Goal: Transaction & Acquisition: Purchase product/service

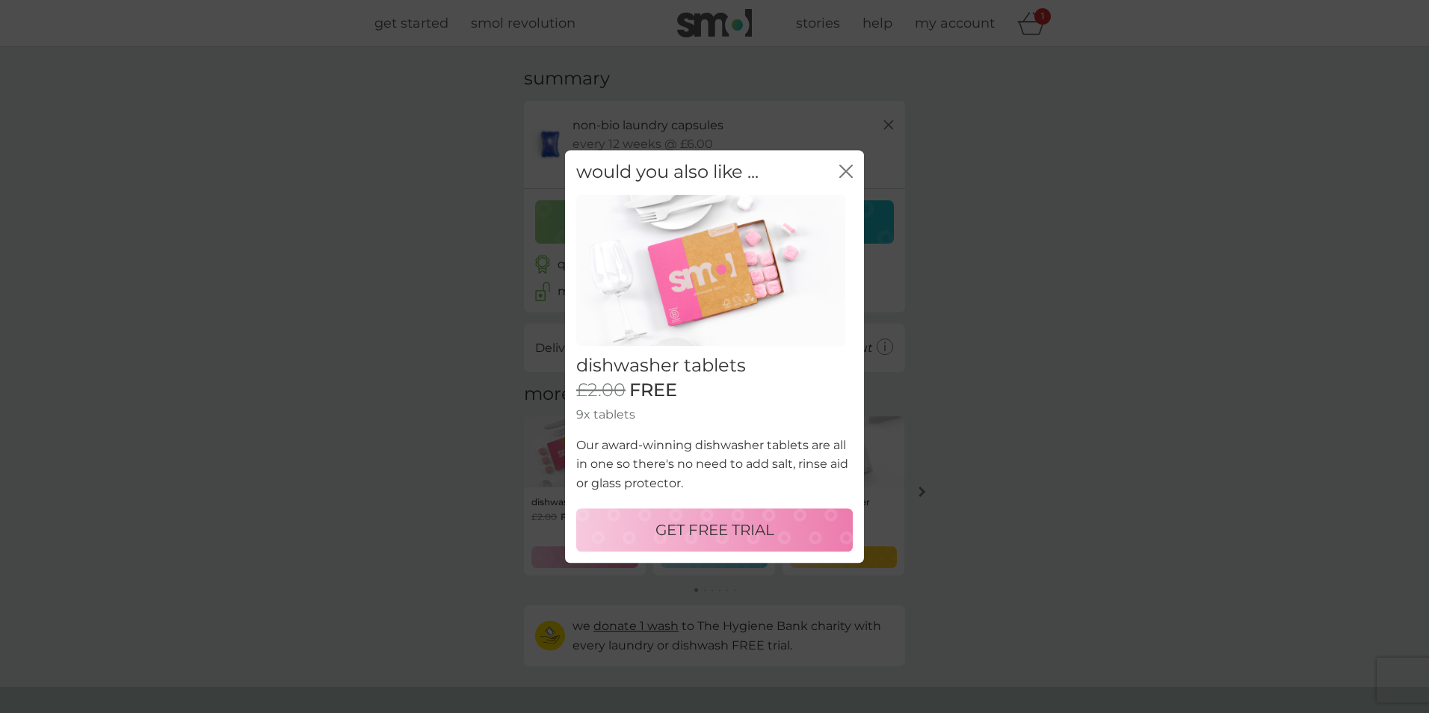
click at [843, 176] on icon "close" at bounding box center [845, 170] width 13 height 13
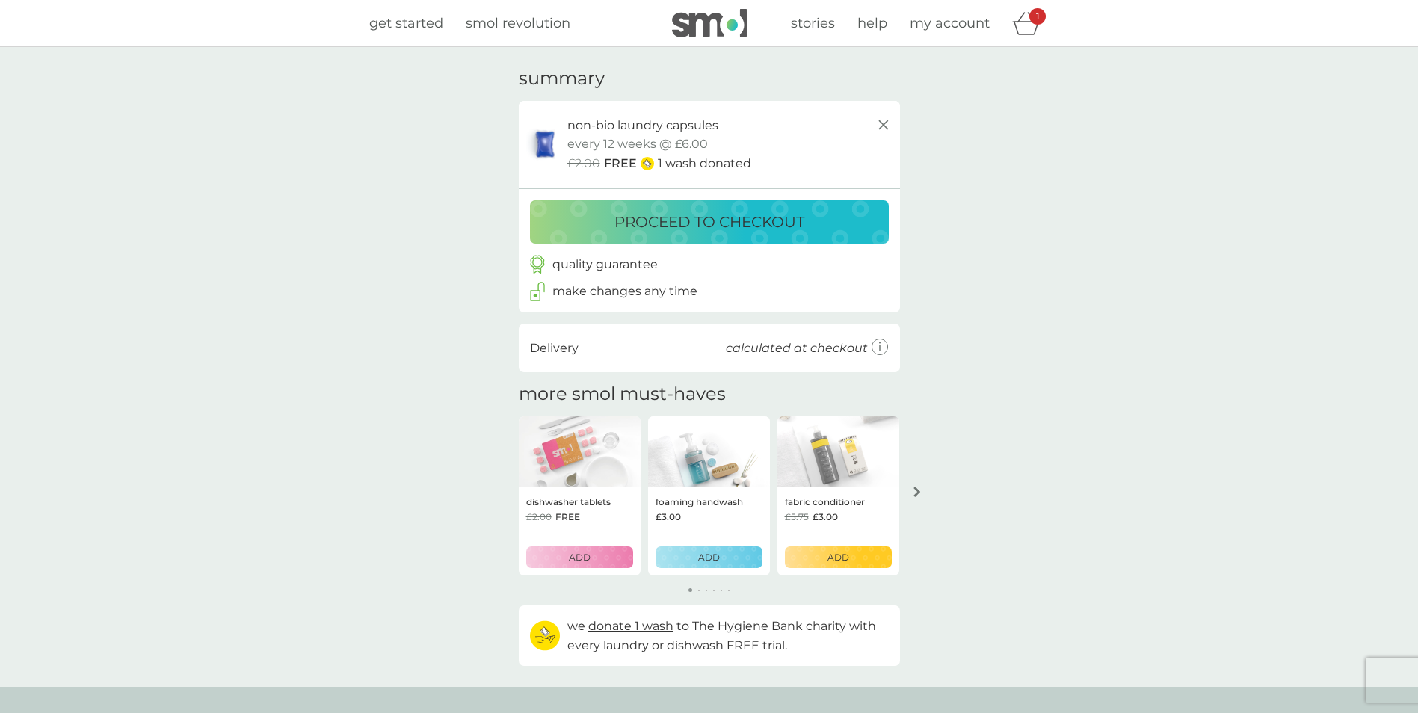
click at [697, 223] on p "proceed to checkout" at bounding box center [709, 222] width 190 height 24
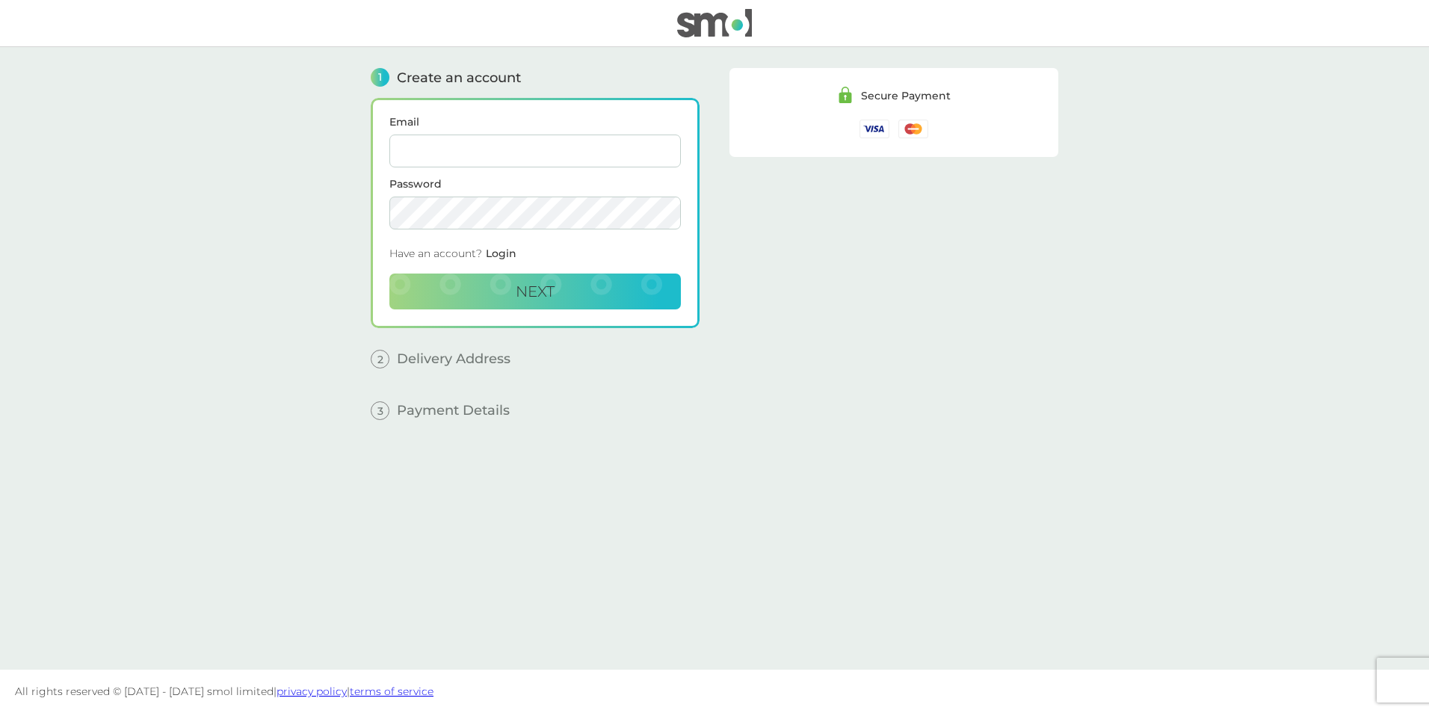
click at [475, 142] on input "Email" at bounding box center [534, 151] width 291 height 33
type input "[EMAIL_ADDRESS][DOMAIN_NAME]"
click at [543, 299] on span "Next" at bounding box center [535, 292] width 39 height 18
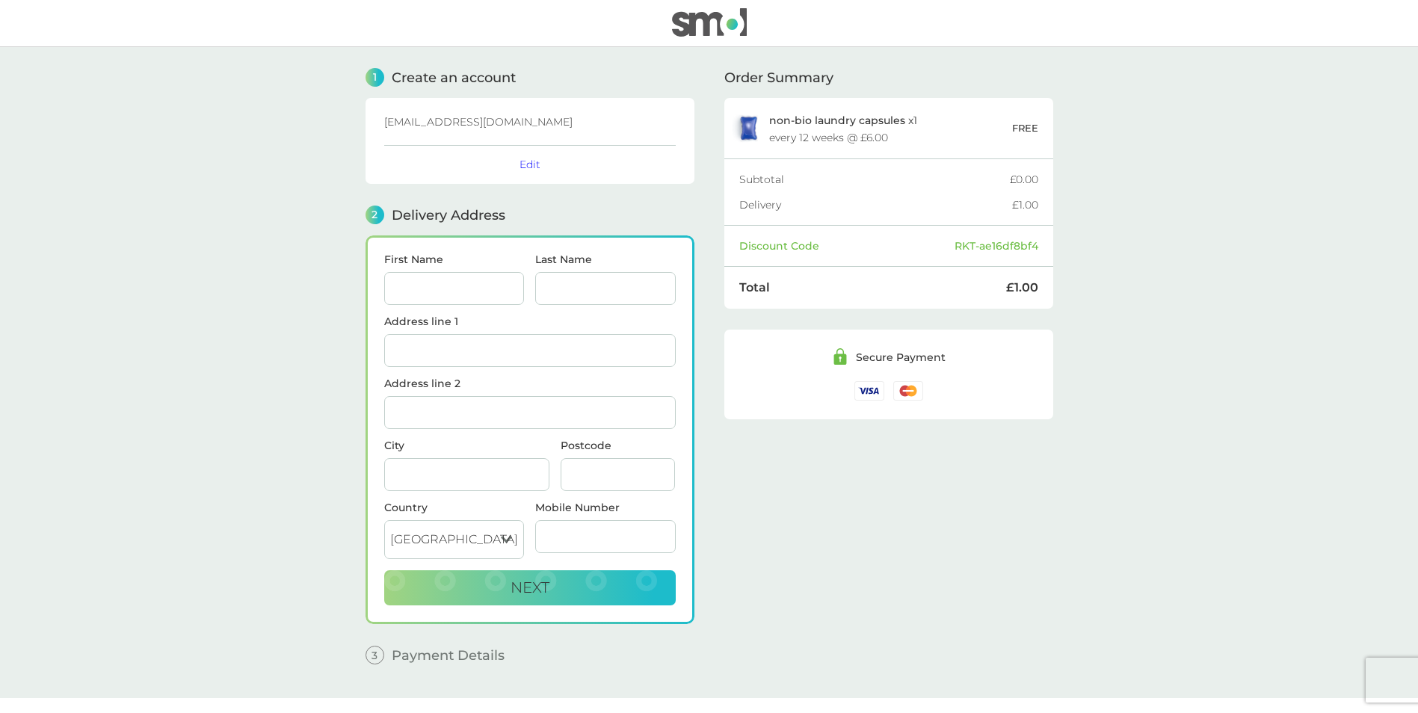
scroll to position [28, 0]
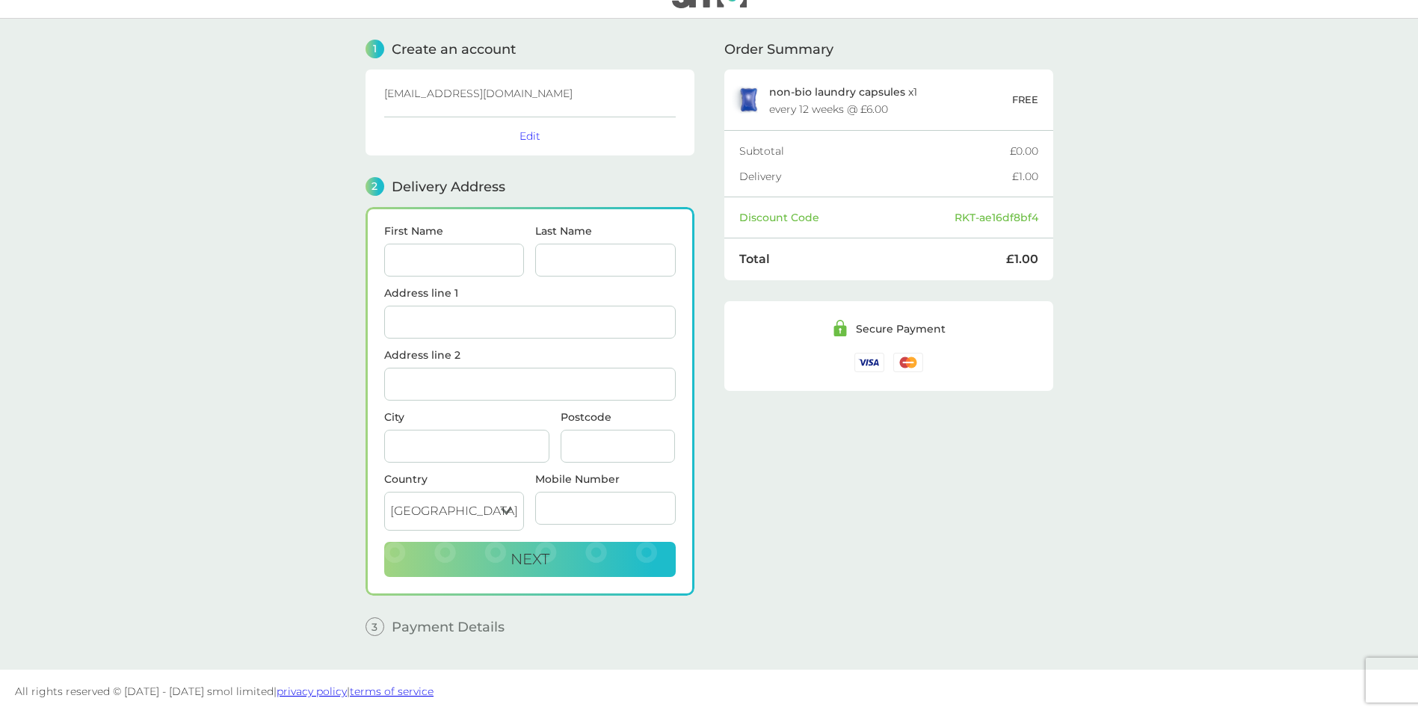
click at [436, 263] on input "First Name" at bounding box center [454, 260] width 141 height 33
type input "[PERSON_NAME]"
type input "2 flat 9"
type input "[GEOGRAPHIC_DATA]"
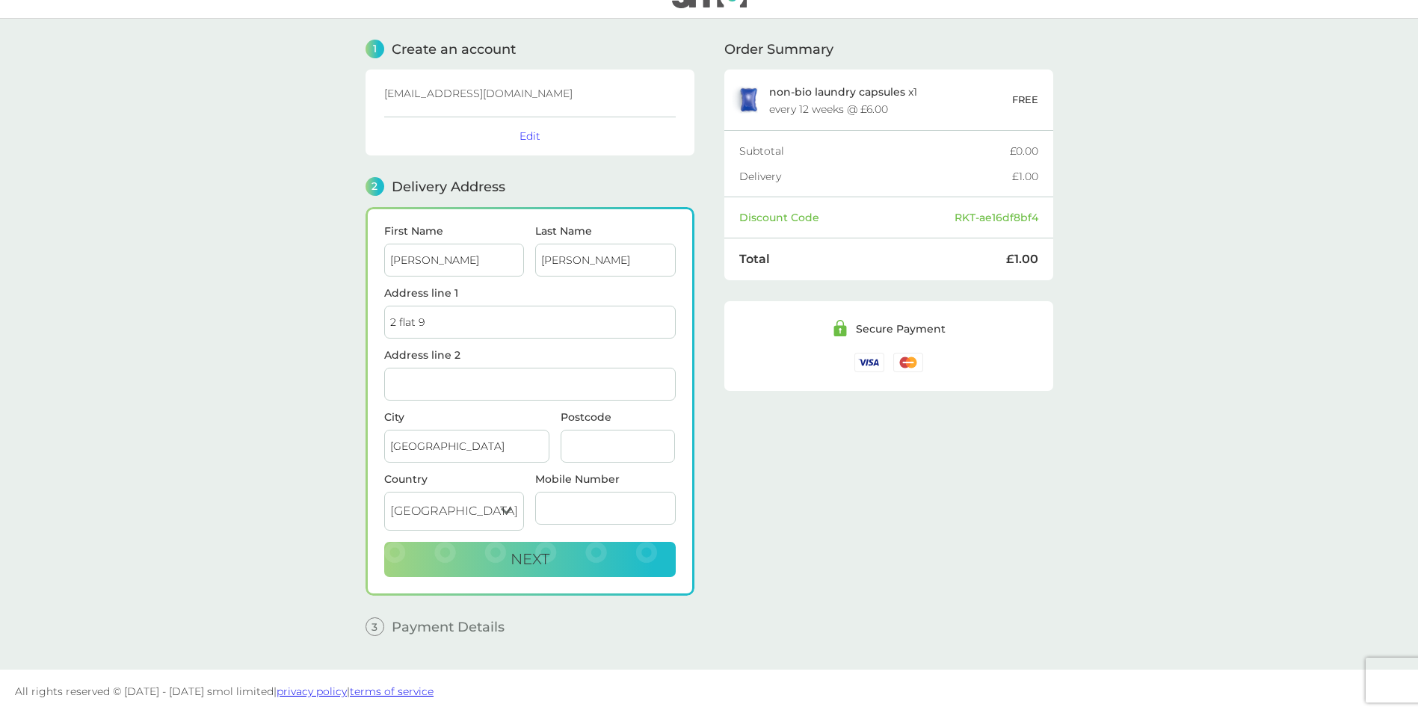
type input "EH11 1UH"
type input "07774326320"
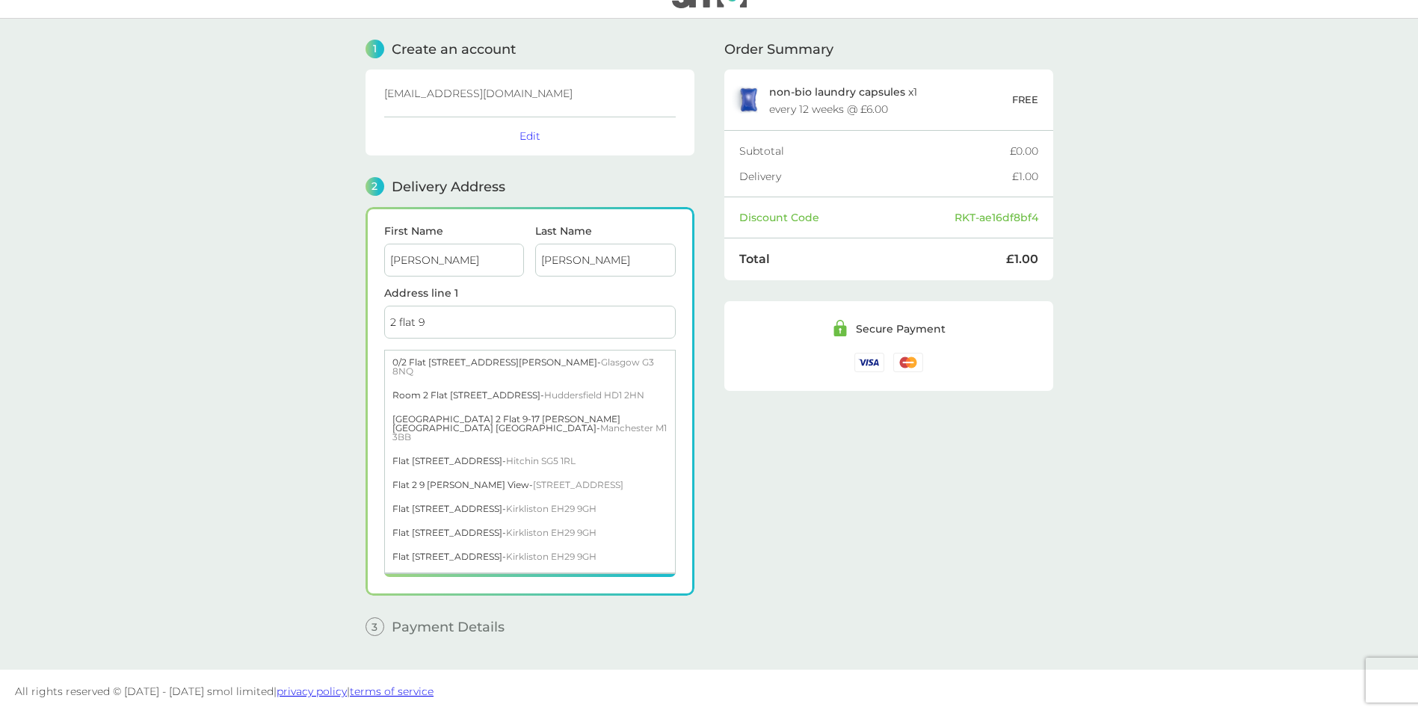
click at [460, 324] on input "2 flat 9" at bounding box center [529, 322] width 291 height 33
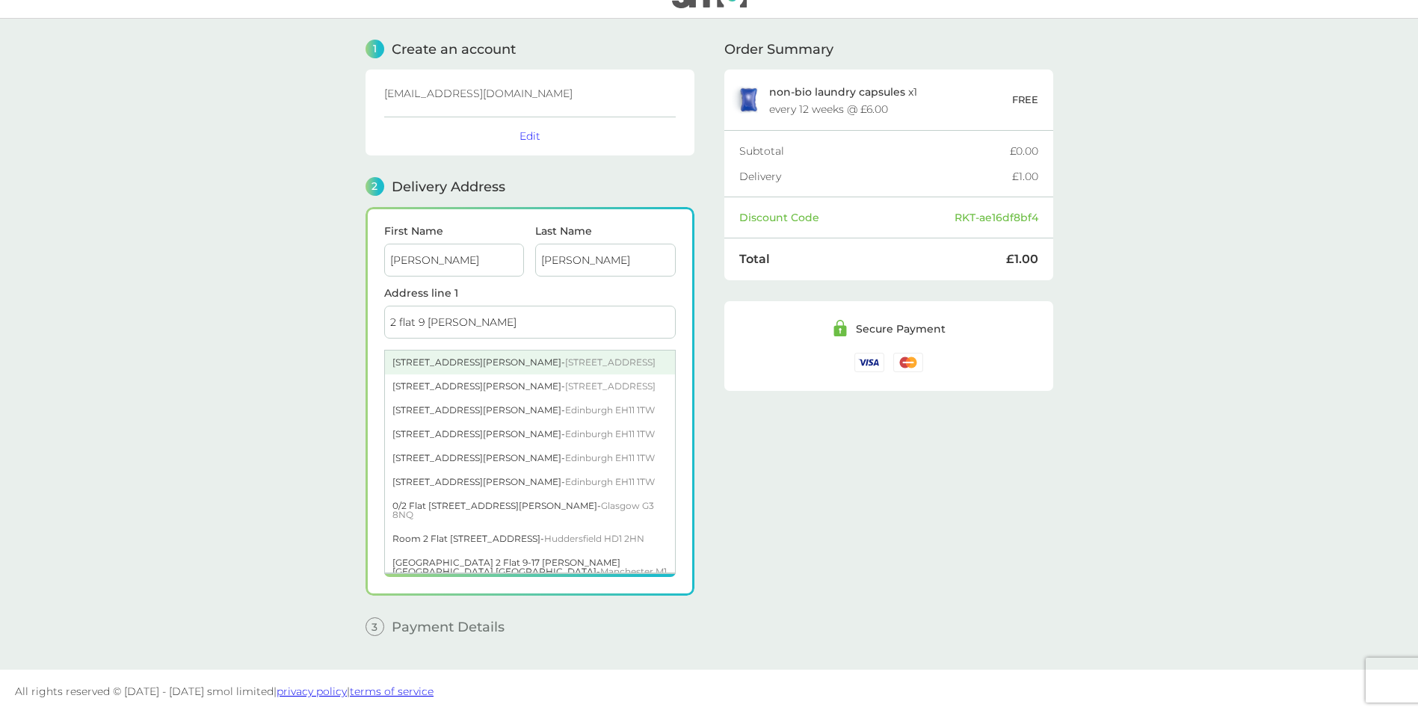
click at [459, 368] on div "[STREET_ADDRESS][PERSON_NAME]" at bounding box center [530, 363] width 290 height 24
type input "[STREET_ADDRESS][PERSON_NAME]"
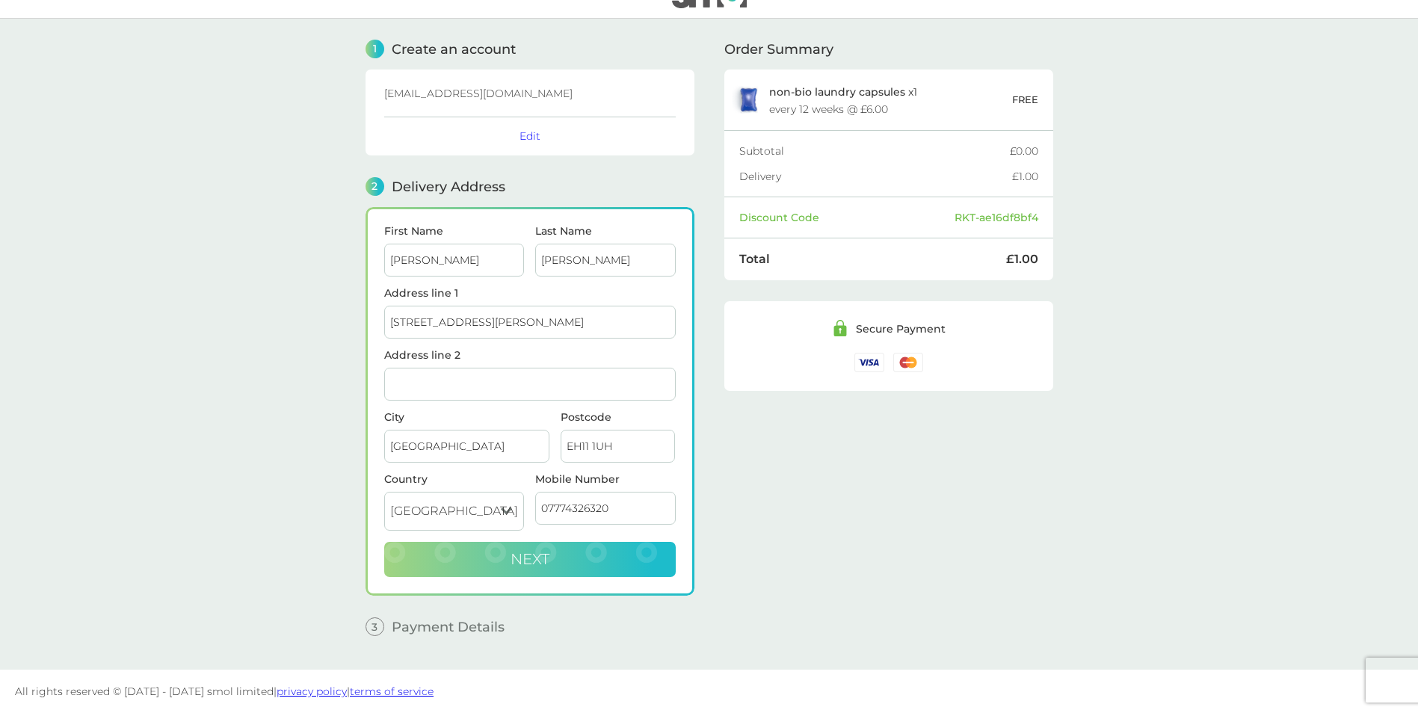
click at [507, 559] on button "Next" at bounding box center [529, 560] width 291 height 36
checkbox input "true"
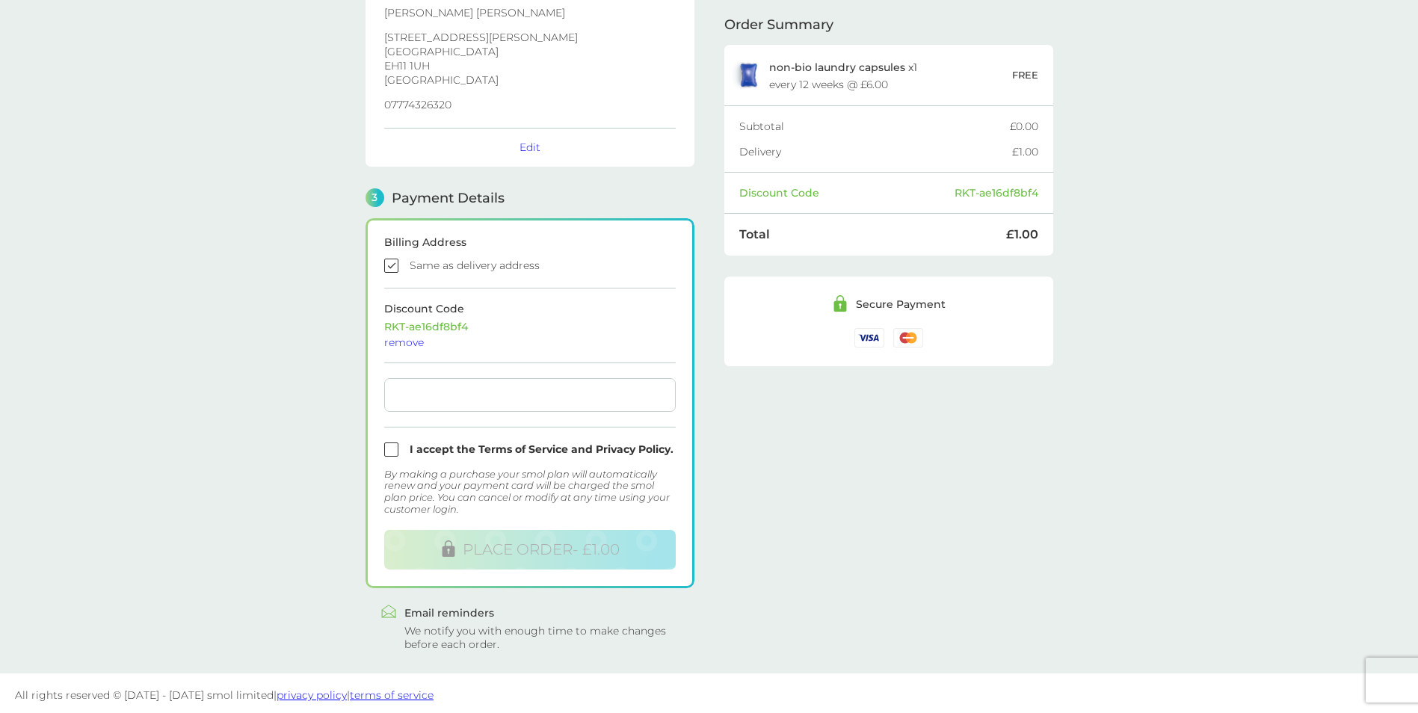
scroll to position [250, 0]
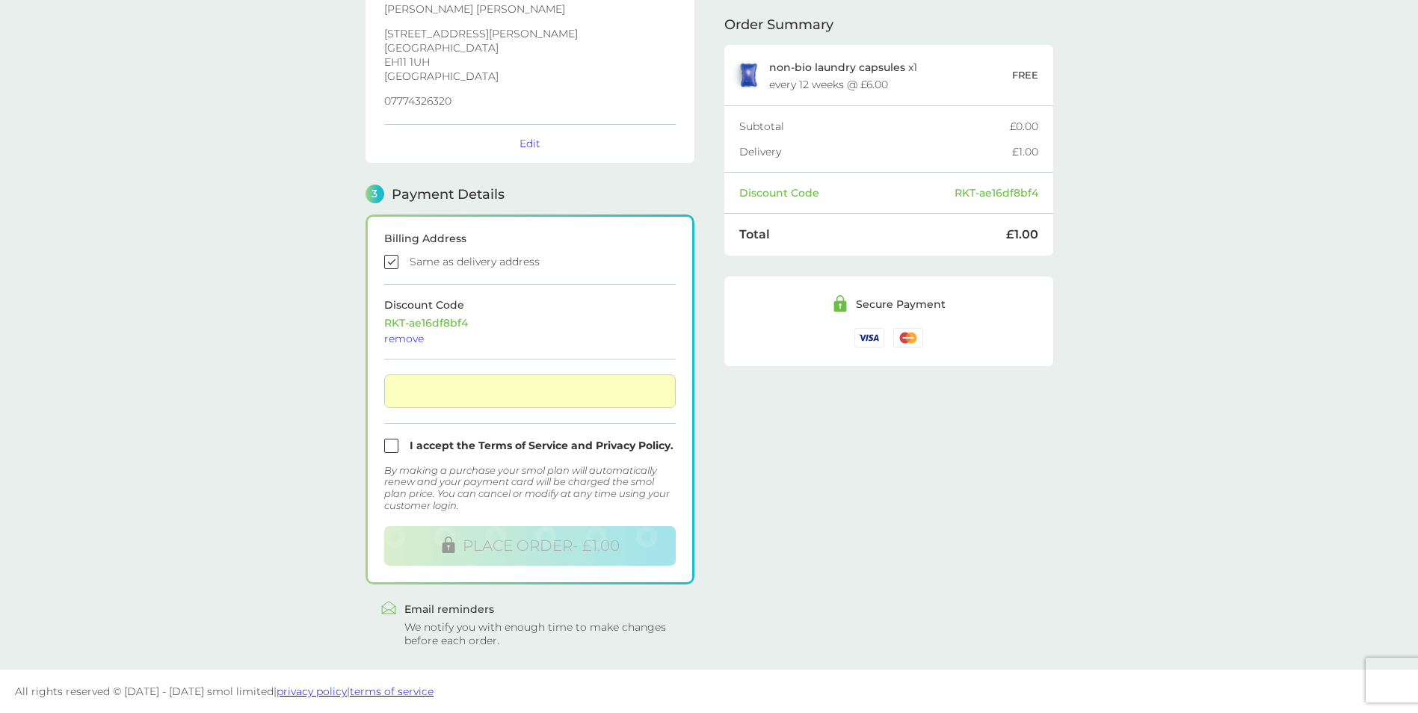
click at [392, 441] on input "checkbox" at bounding box center [529, 446] width 291 height 14
checkbox input "true"
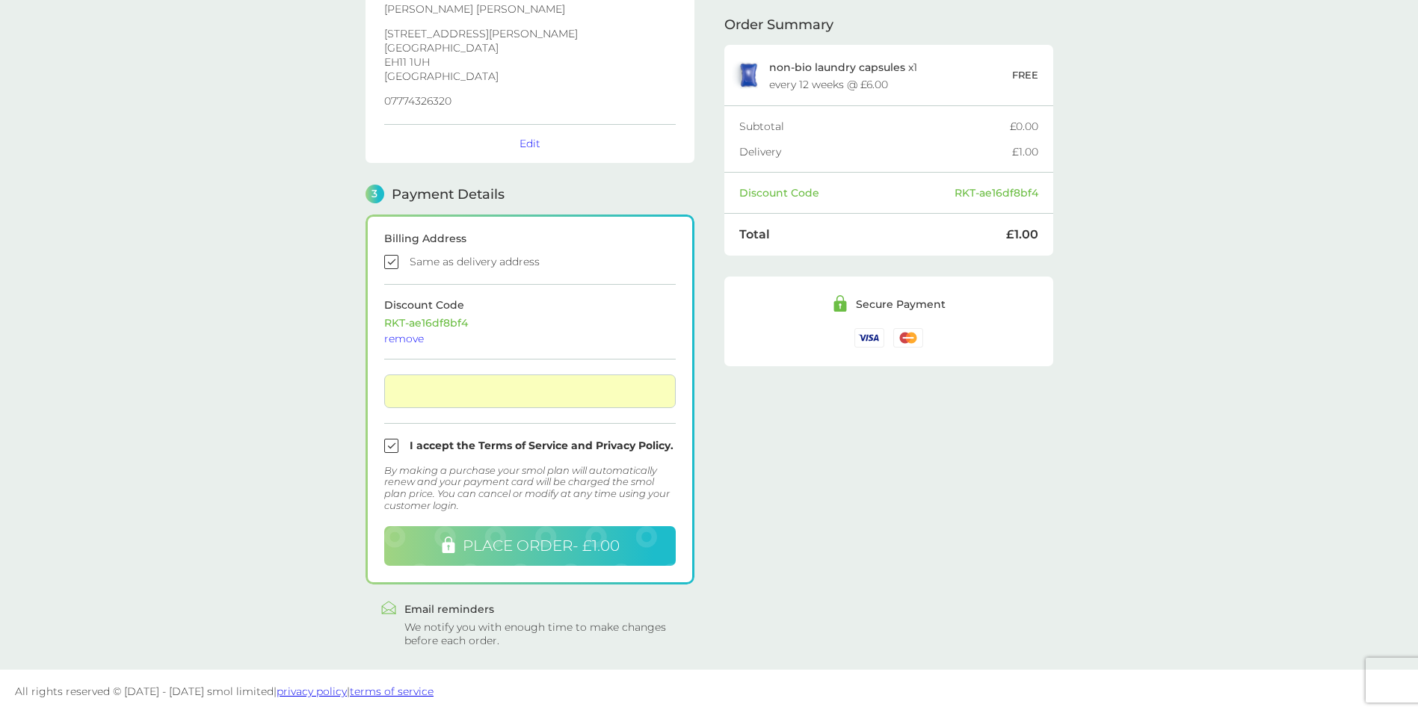
click at [508, 547] on span "PLACE ORDER - £1.00" at bounding box center [541, 546] width 157 height 18
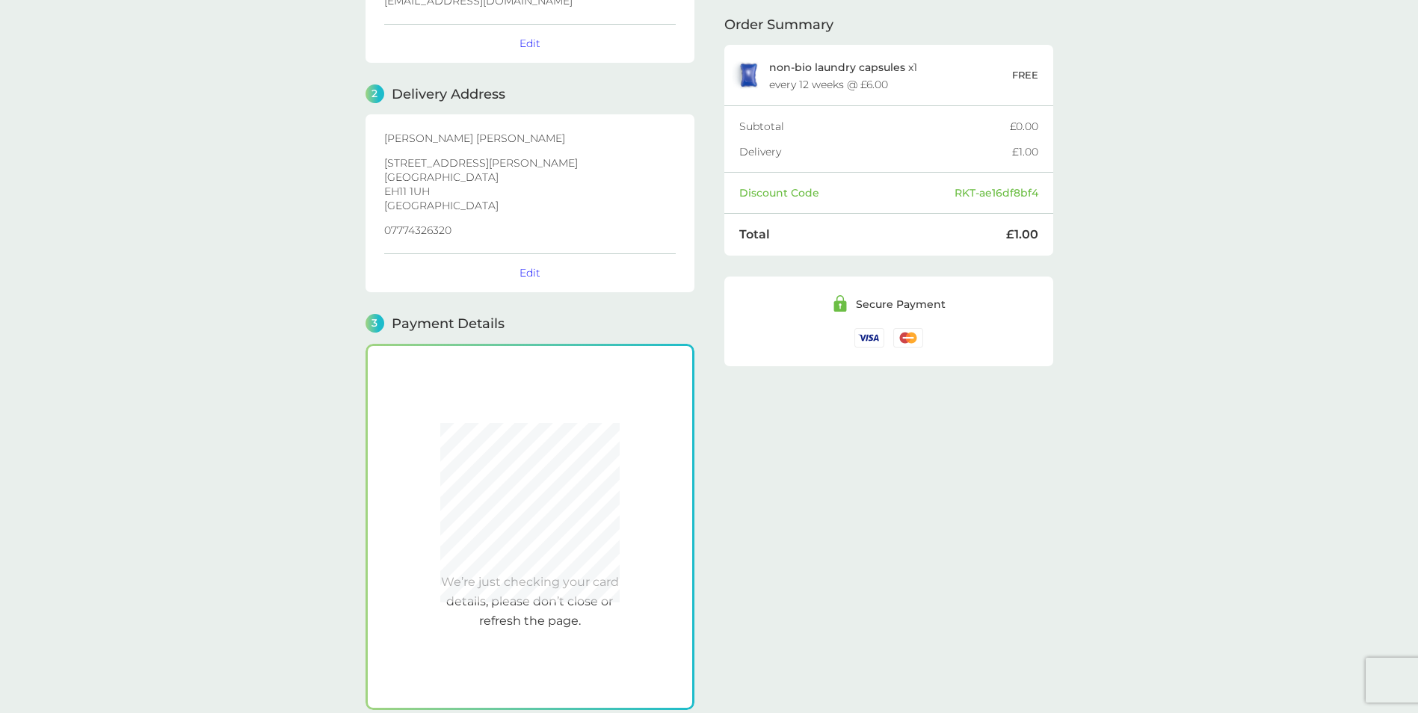
scroll to position [28, 0]
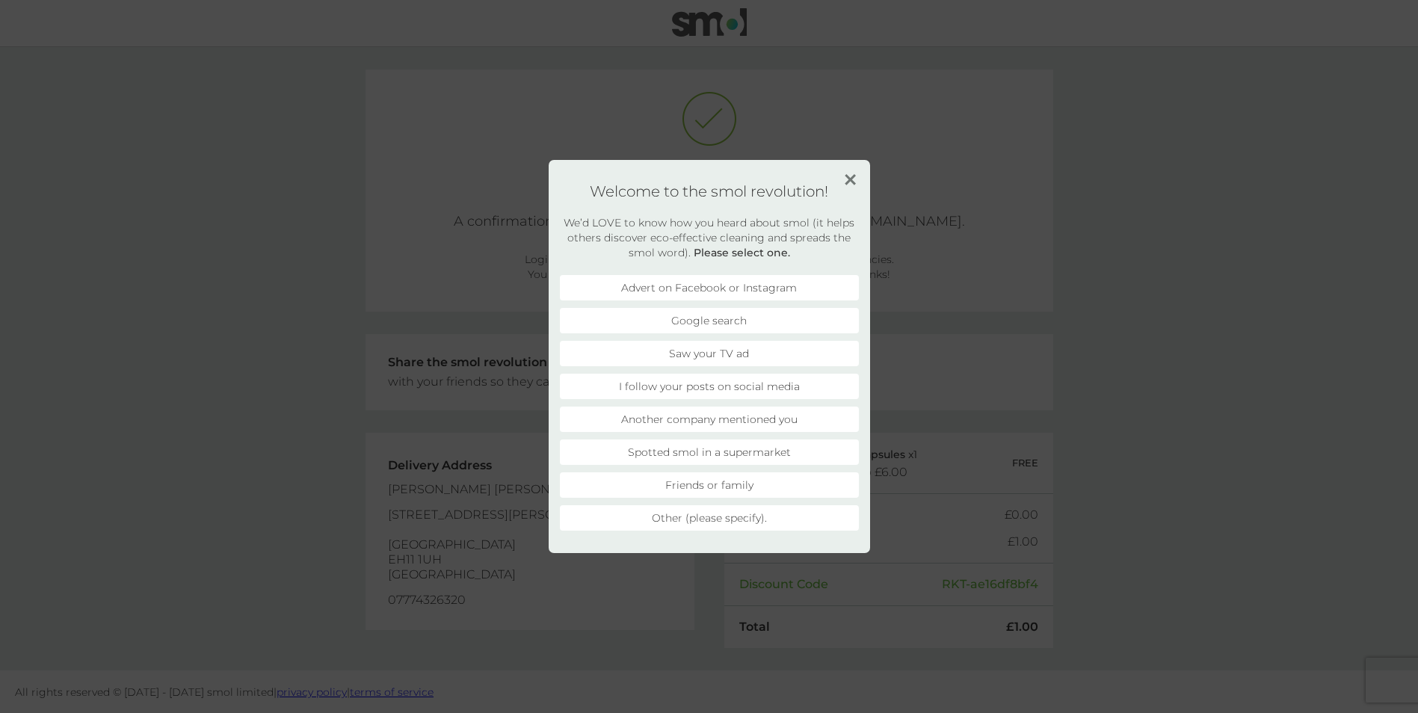
click at [726, 422] on li "Another company mentioned you" at bounding box center [709, 419] width 299 height 25
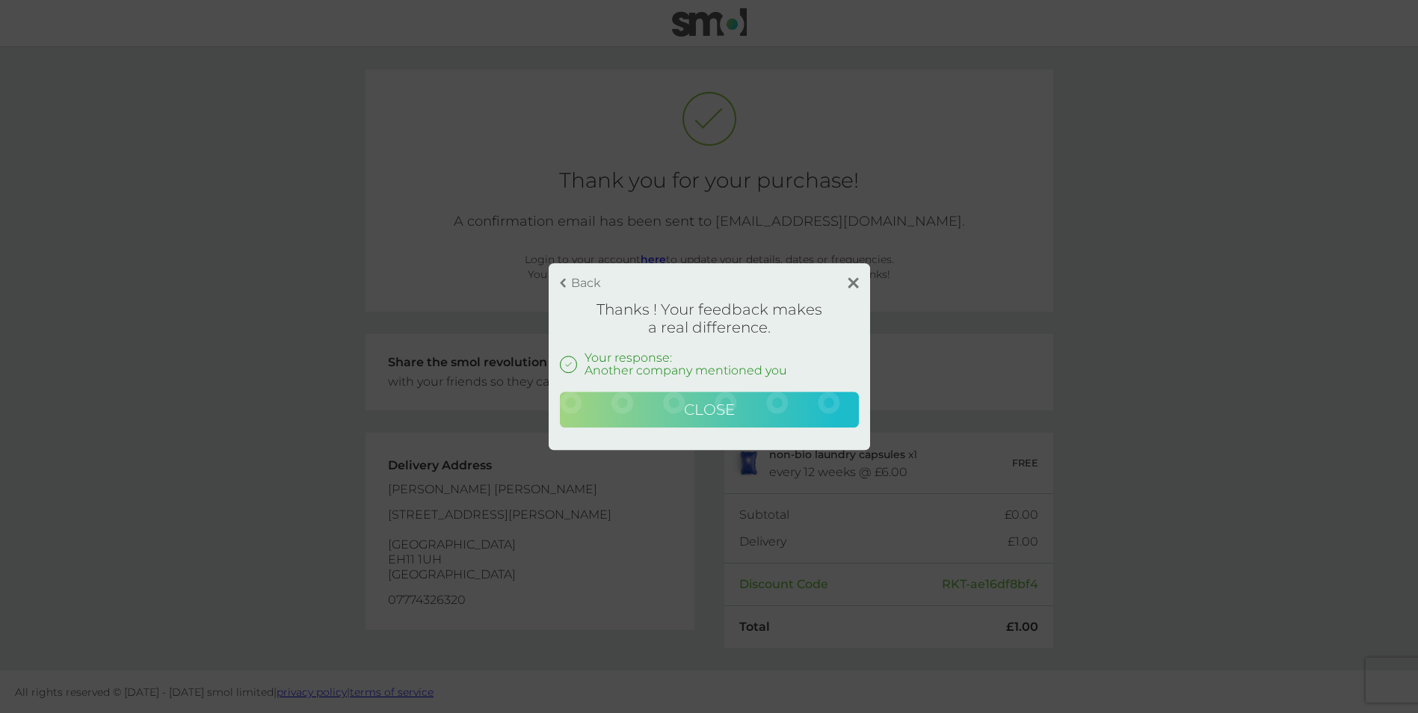
click at [747, 409] on button "Close" at bounding box center [709, 410] width 299 height 36
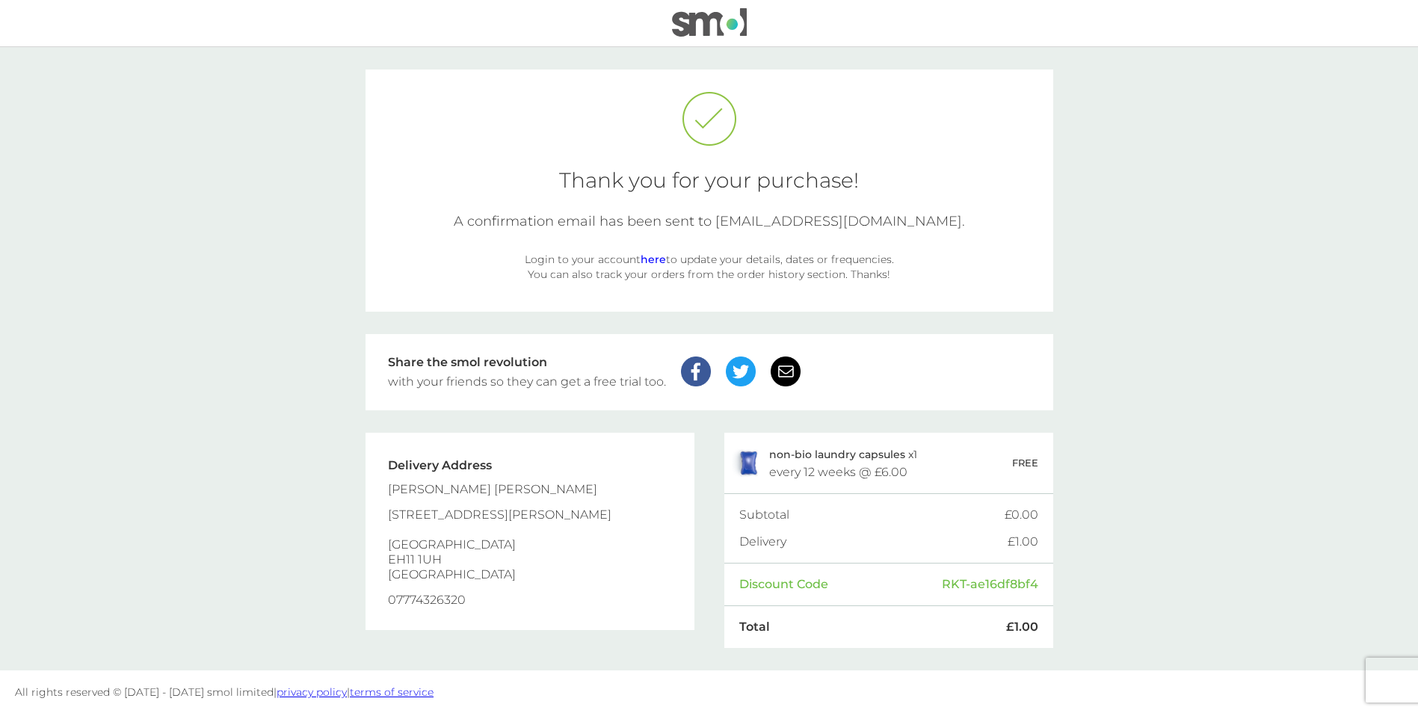
scroll to position [1, 0]
